Goal: Task Accomplishment & Management: Complete application form

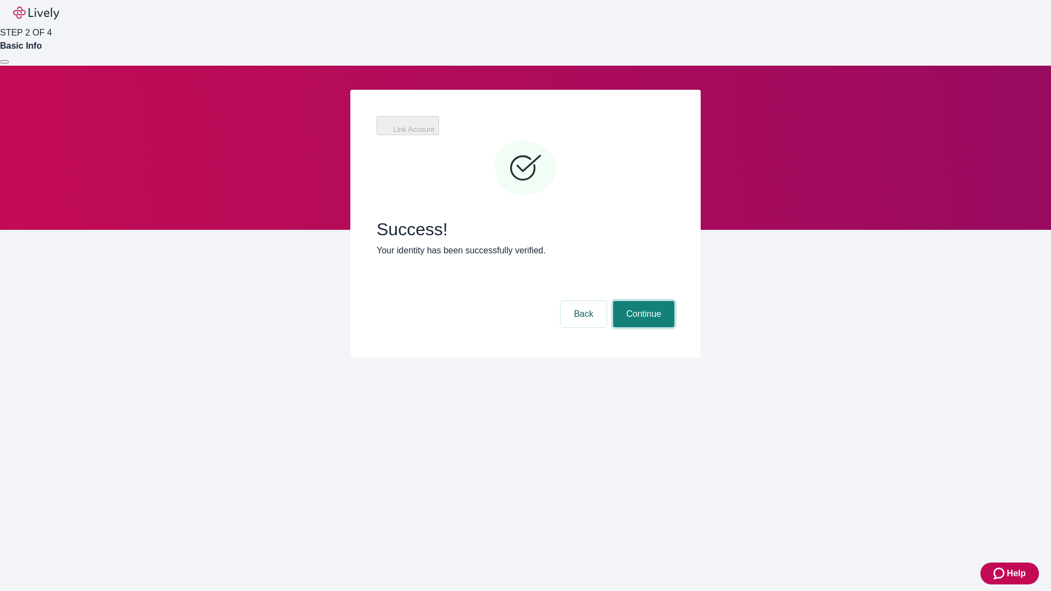
click at [642, 301] on button "Continue" at bounding box center [643, 314] width 61 height 26
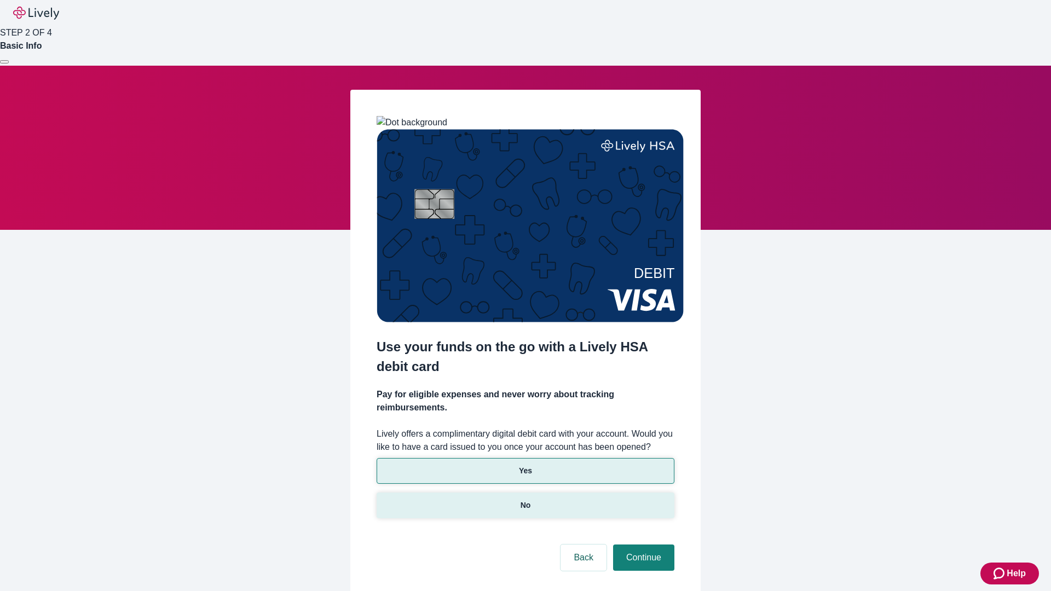
click at [525, 500] on p "No" at bounding box center [526, 506] width 10 height 12
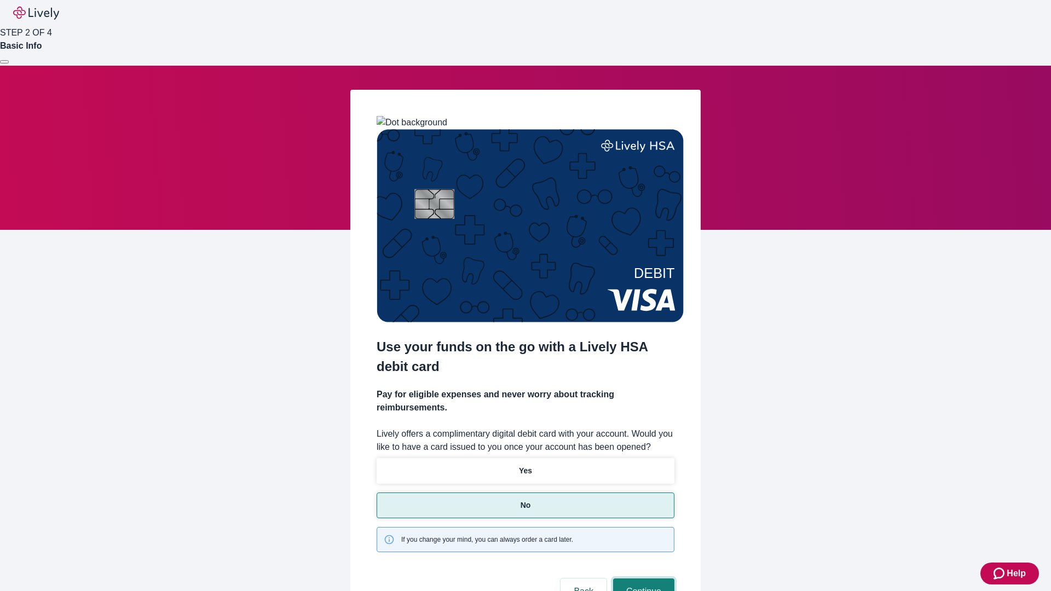
click at [642, 579] on button "Continue" at bounding box center [643, 592] width 61 height 26
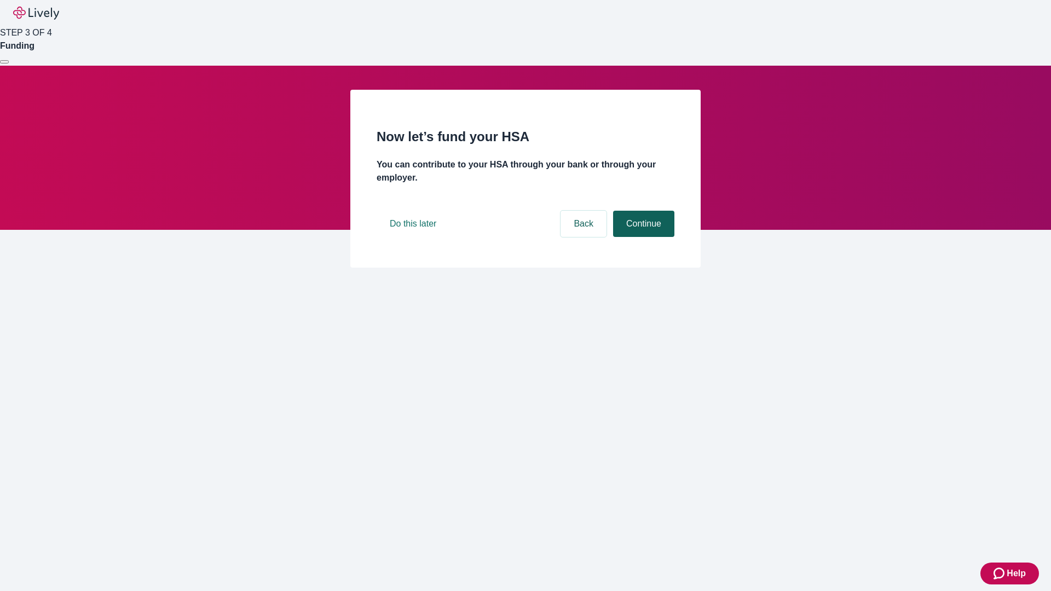
click at [642, 237] on button "Continue" at bounding box center [643, 224] width 61 height 26
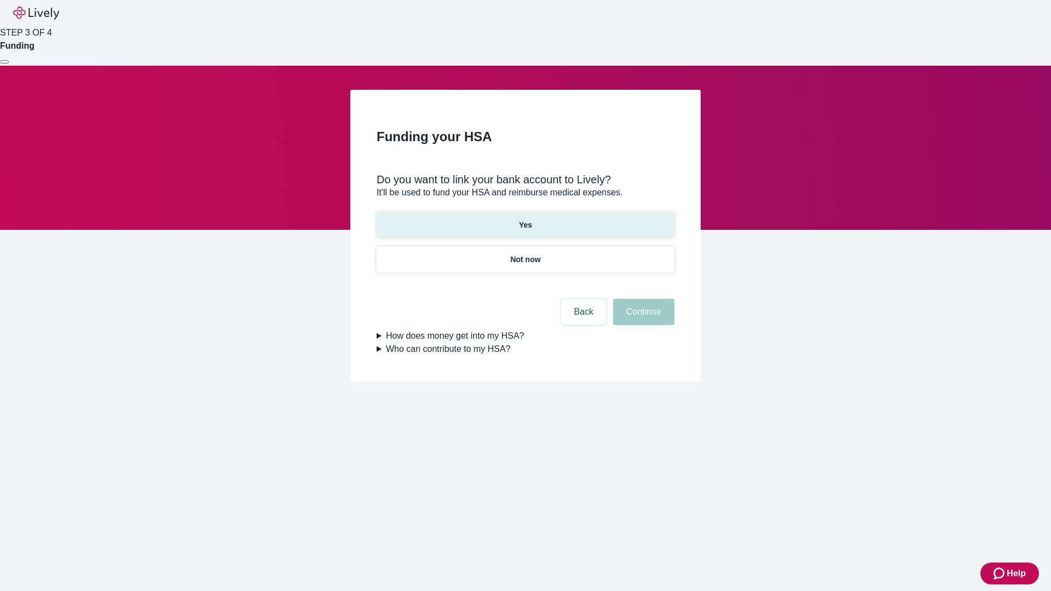
click at [525, 220] on p "Yes" at bounding box center [525, 226] width 13 height 12
click at [642, 299] on button "Continue" at bounding box center [643, 312] width 61 height 26
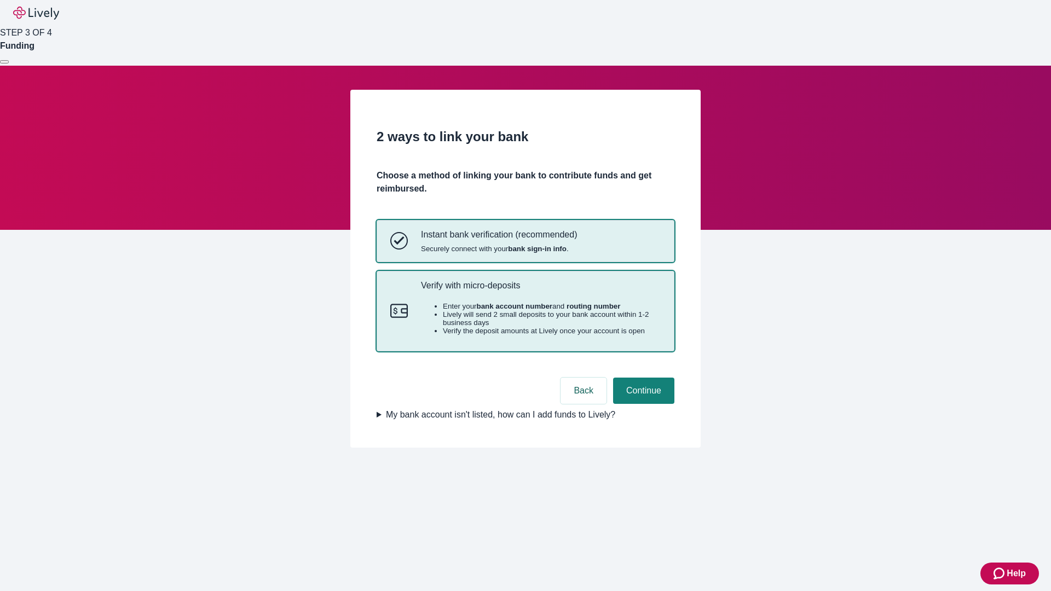
click at [541, 291] on p "Verify with micro-deposits" at bounding box center [541, 285] width 240 height 10
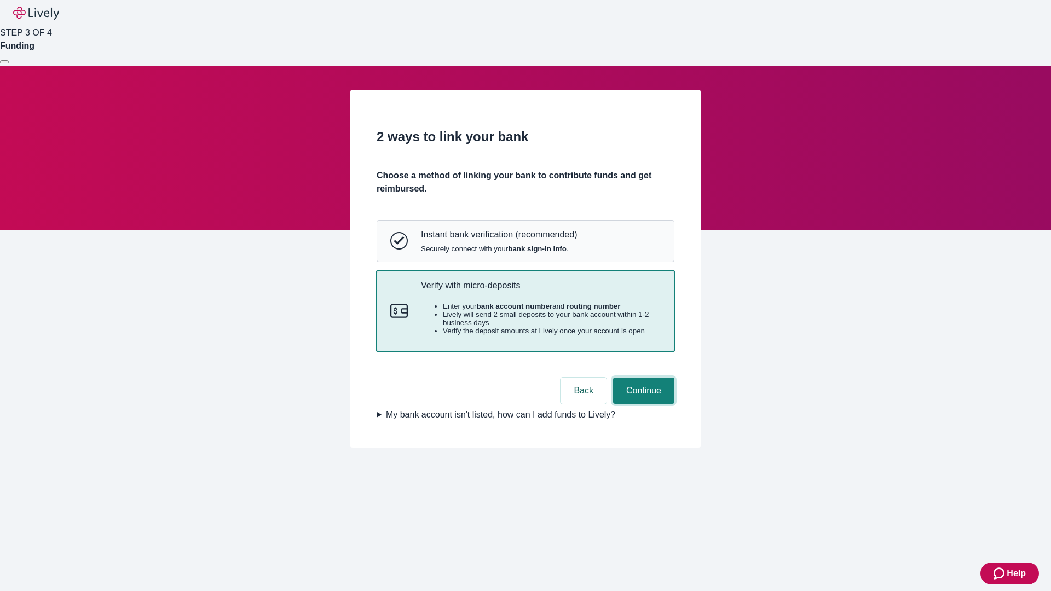
click at [642, 404] on button "Continue" at bounding box center [643, 391] width 61 height 26
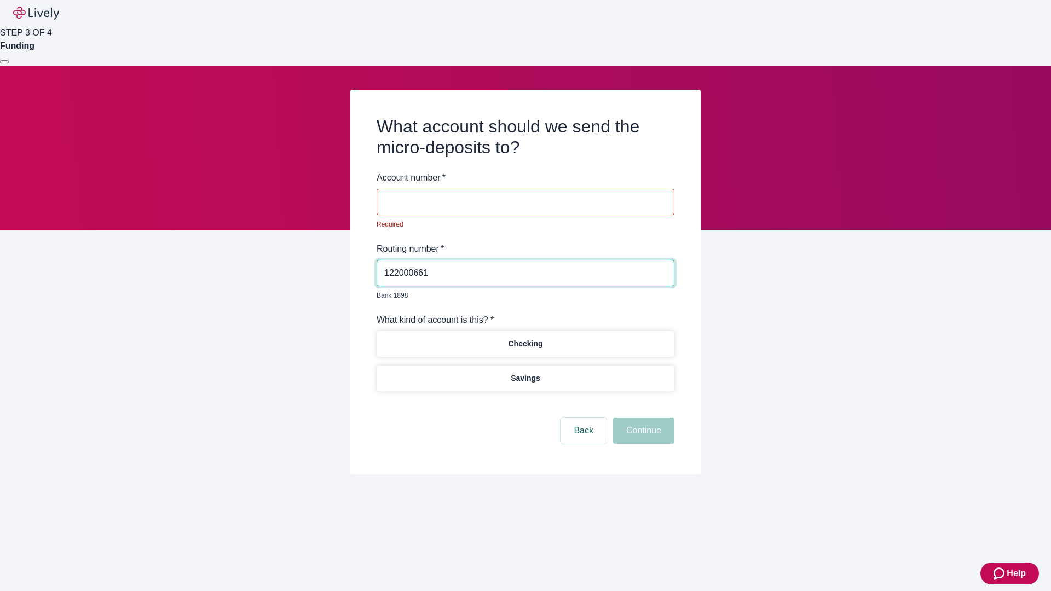
type input "122000661"
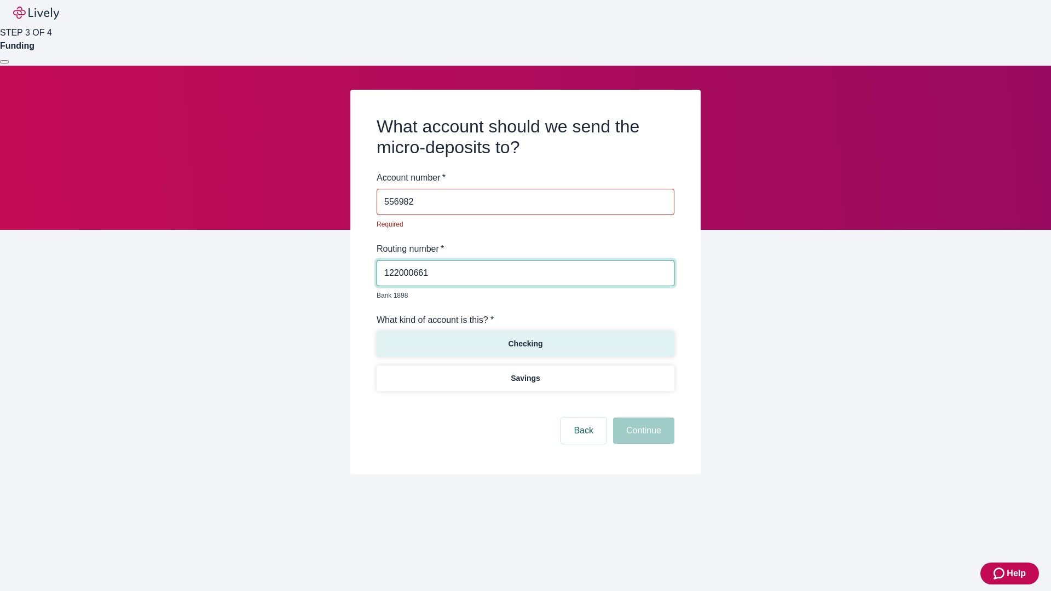
type input "556982"
click at [525, 338] on p "Checking" at bounding box center [525, 344] width 35 height 12
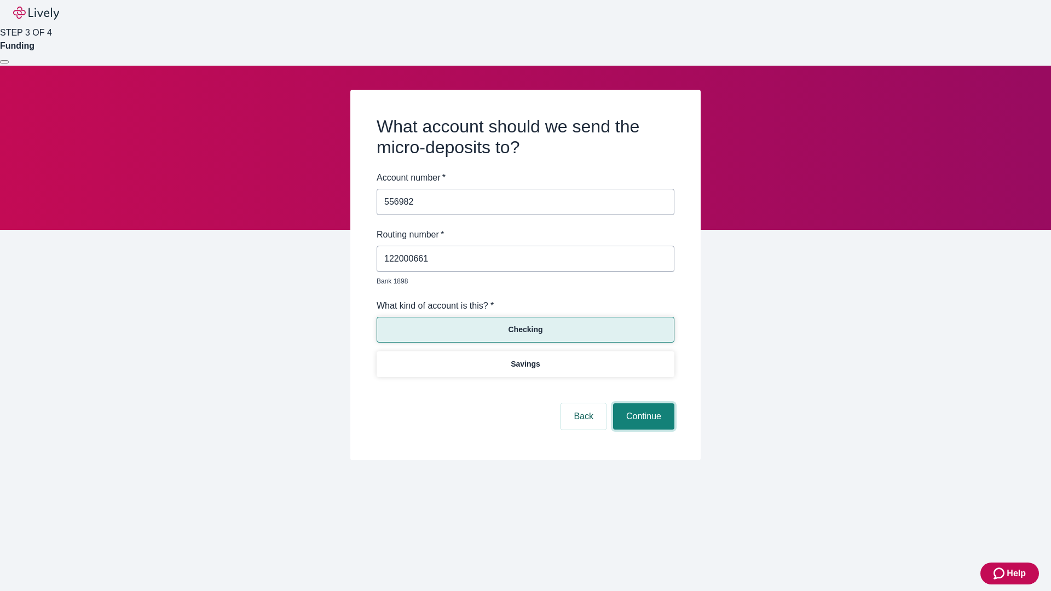
click at [642, 404] on button "Continue" at bounding box center [643, 417] width 61 height 26
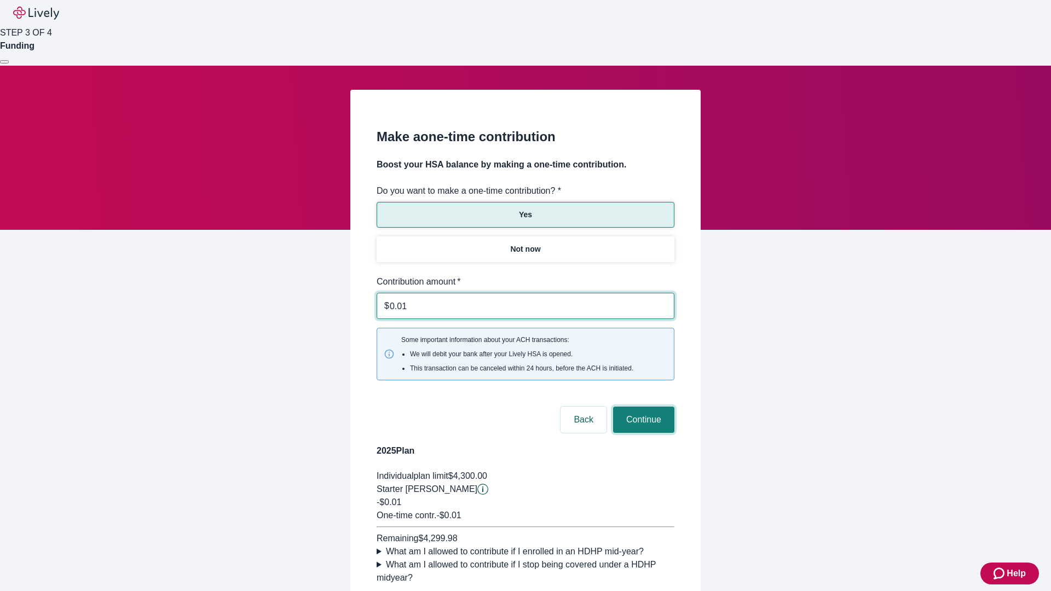
click at [642, 407] on button "Continue" at bounding box center [643, 420] width 61 height 26
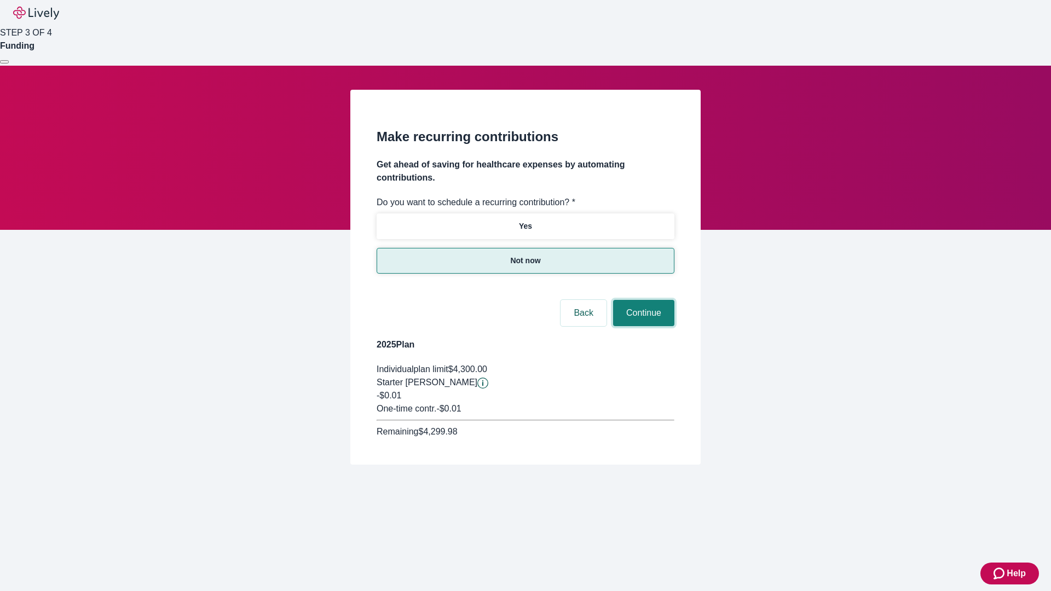
click at [642, 300] on button "Continue" at bounding box center [643, 313] width 61 height 26
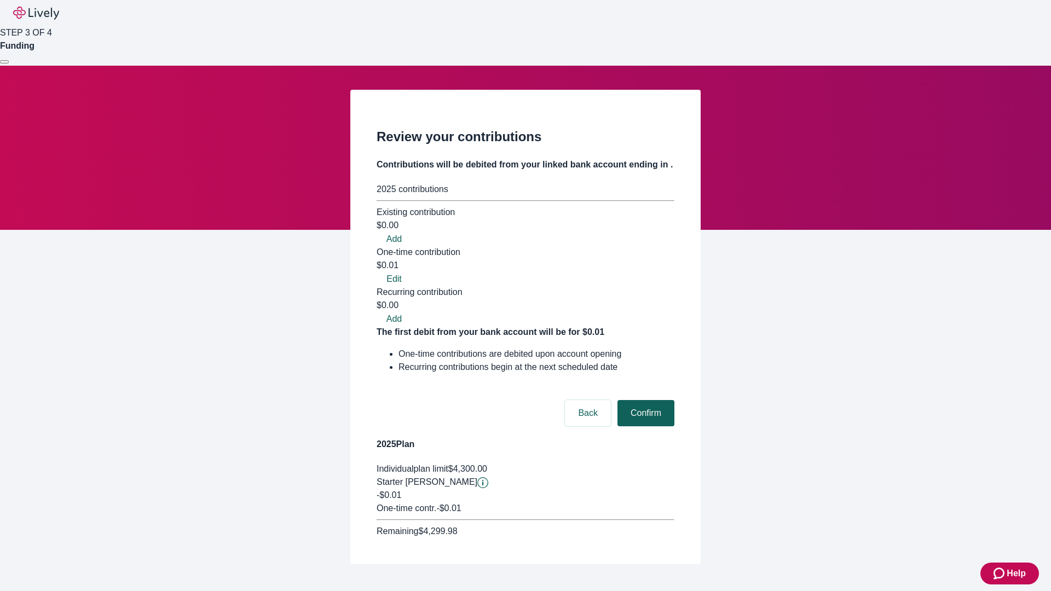
click at [645, 400] on button "Confirm" at bounding box center [646, 413] width 57 height 26
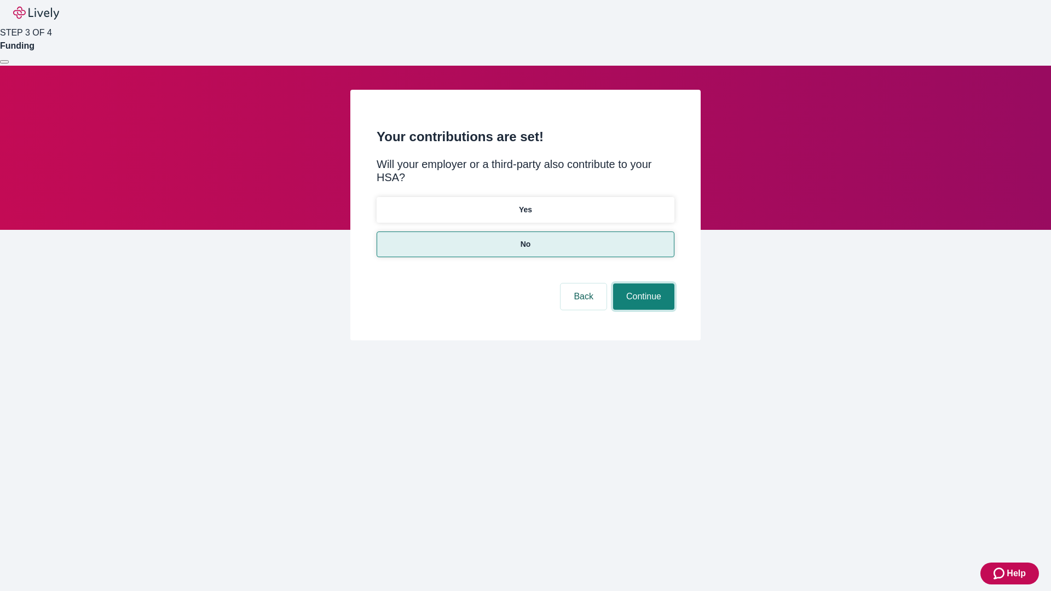
click at [642, 284] on button "Continue" at bounding box center [643, 297] width 61 height 26
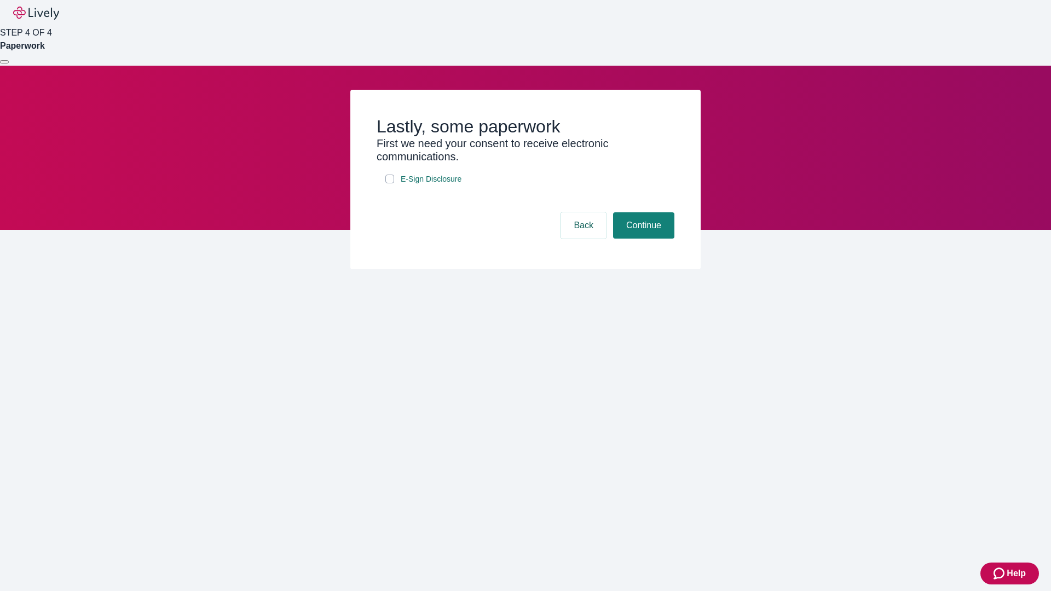
click at [390, 183] on input "E-Sign Disclosure" at bounding box center [390, 179] width 9 height 9
checkbox input "true"
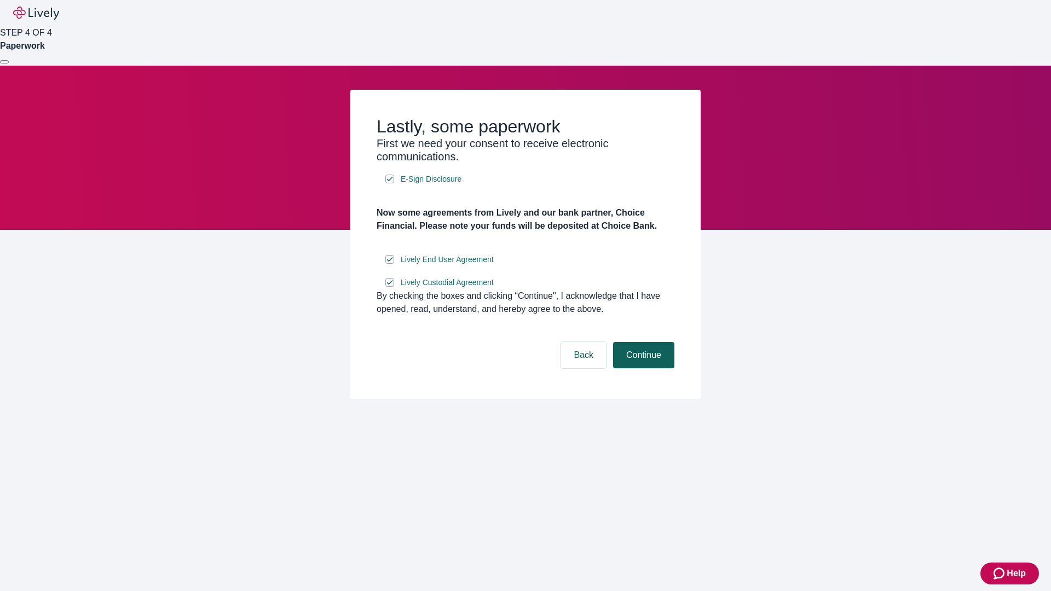
click at [642, 369] on button "Continue" at bounding box center [643, 355] width 61 height 26
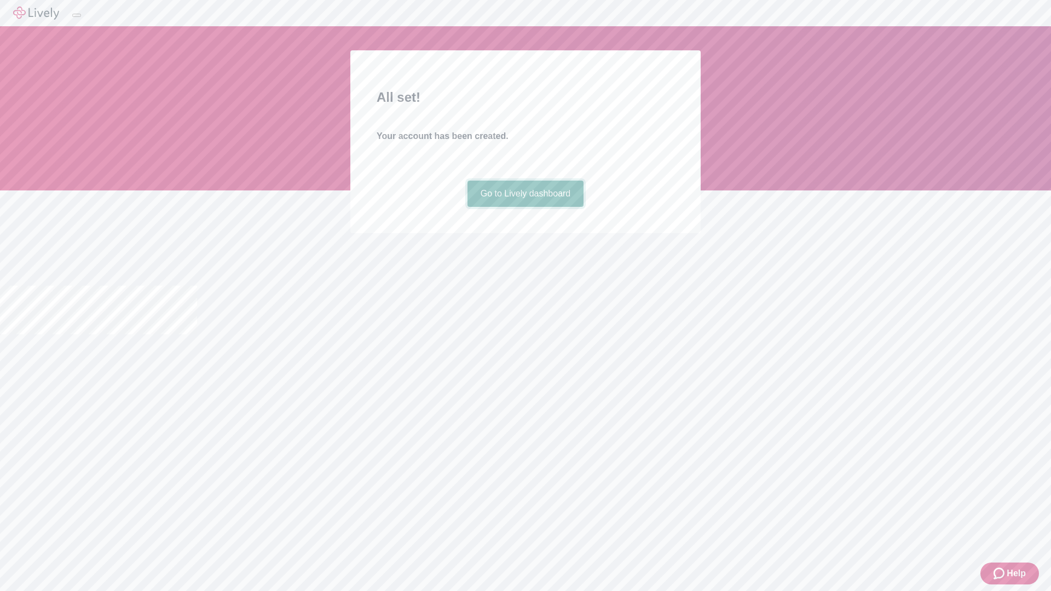
click at [525, 207] on link "Go to Lively dashboard" at bounding box center [526, 194] width 117 height 26
